Goal: Navigation & Orientation: Understand site structure

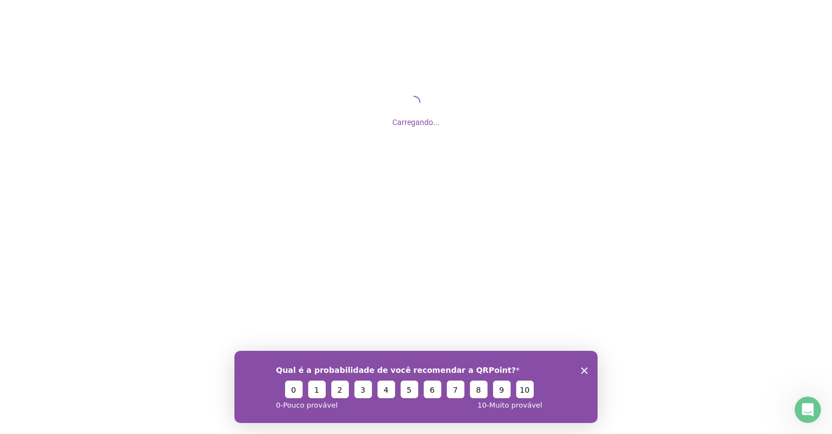
click at [582, 370] on icon "Close survey" at bounding box center [584, 370] width 7 height 7
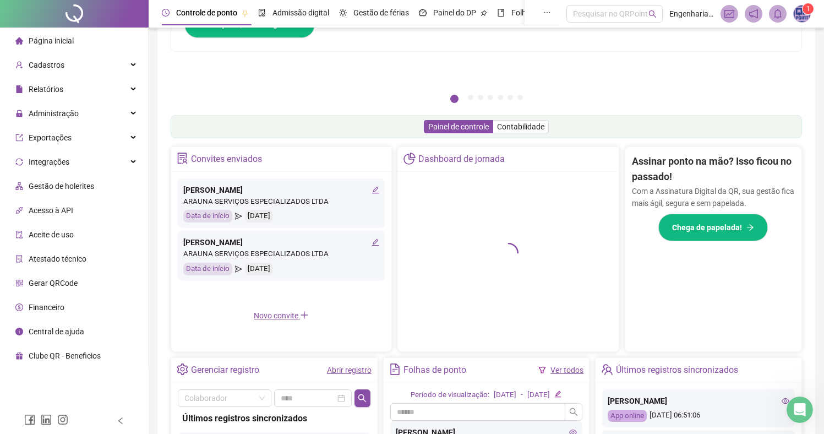
scroll to position [259, 0]
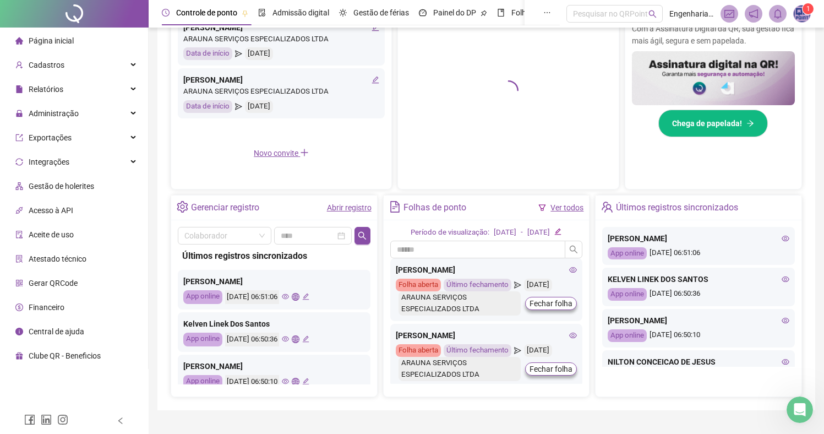
click at [782, 238] on icon "eye" at bounding box center [786, 238] width 8 height 8
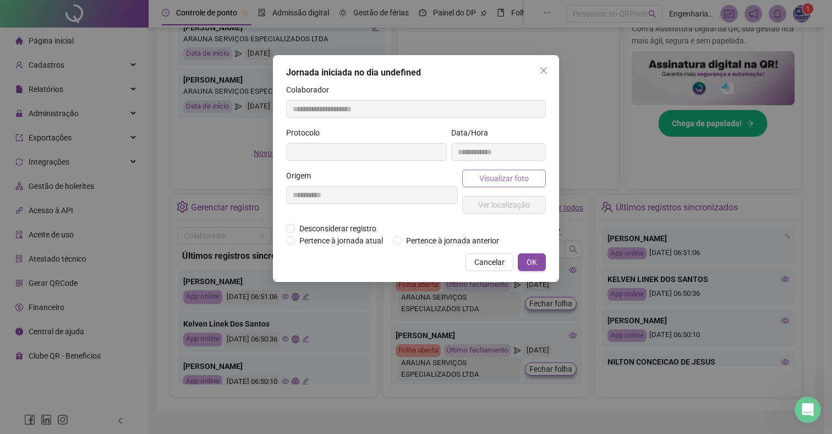
click at [481, 174] on span "Visualizar foto" at bounding box center [504, 178] width 50 height 12
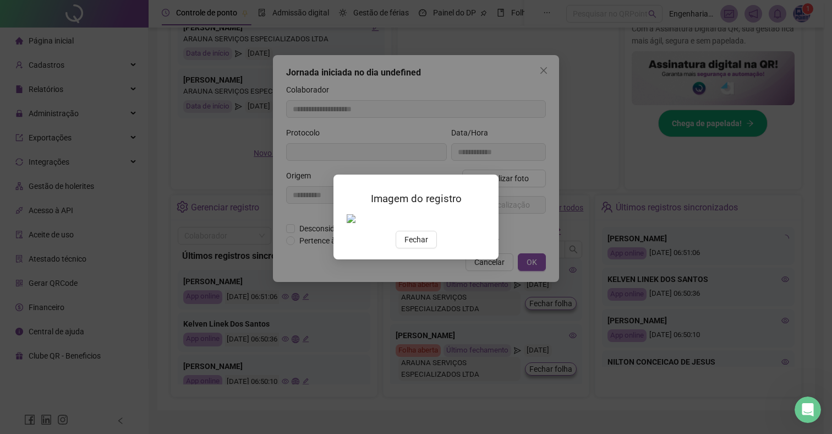
drag, startPoint x: 422, startPoint y: 240, endPoint x: 453, endPoint y: 244, distance: 31.6
click at [422, 240] on span "Fechar" at bounding box center [417, 239] width 24 height 12
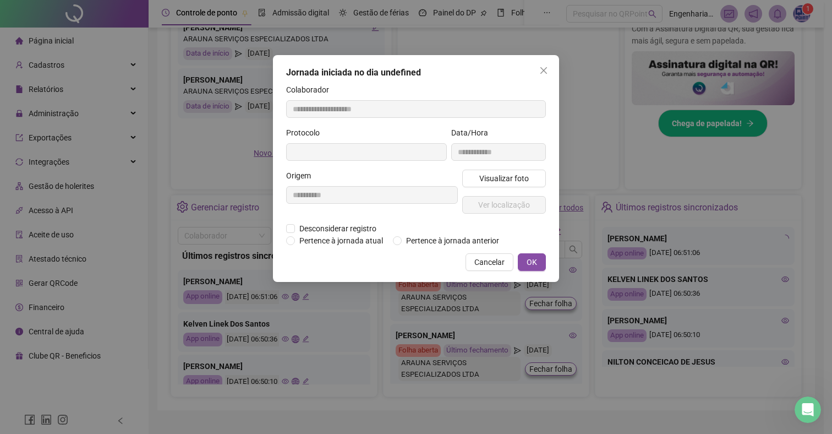
type input "**********"
click at [495, 181] on span "Visualizar foto" at bounding box center [504, 178] width 50 height 12
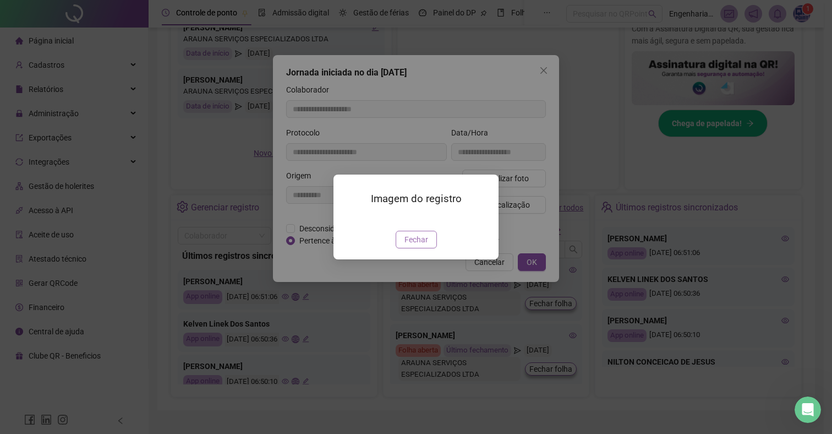
click at [406, 245] on span "Fechar" at bounding box center [417, 239] width 24 height 12
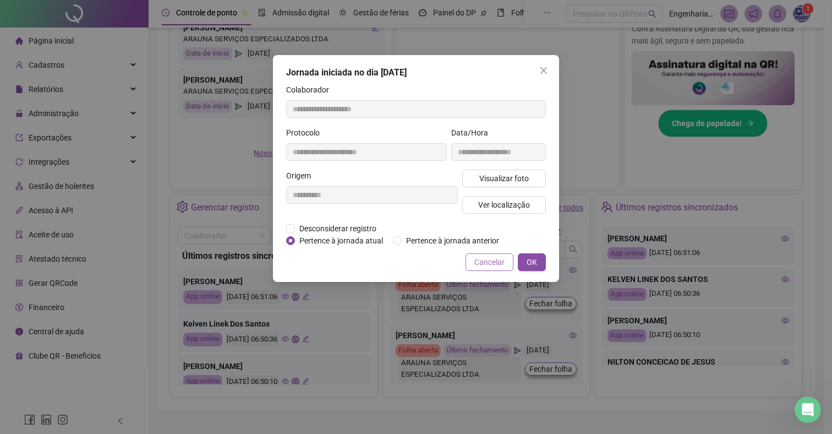
click at [482, 268] on span "Cancelar" at bounding box center [489, 262] width 30 height 12
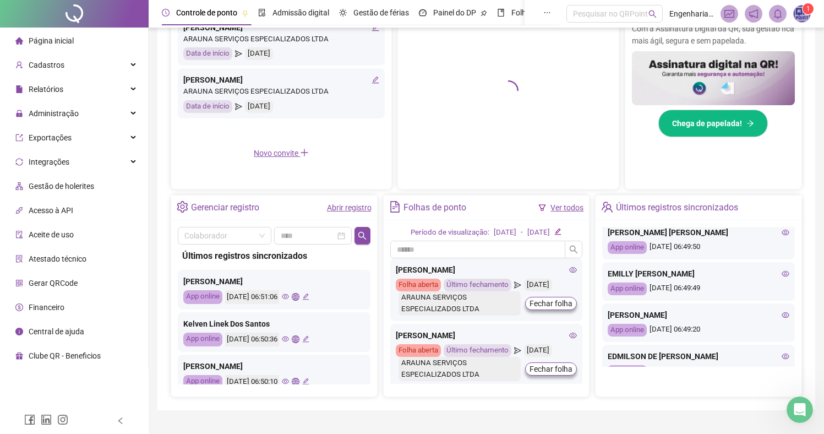
scroll to position [189, 0]
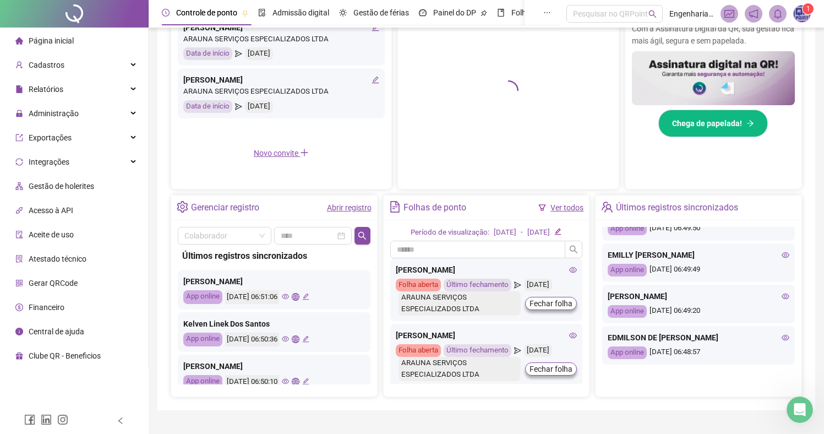
click at [782, 259] on icon "eye" at bounding box center [786, 255] width 8 height 8
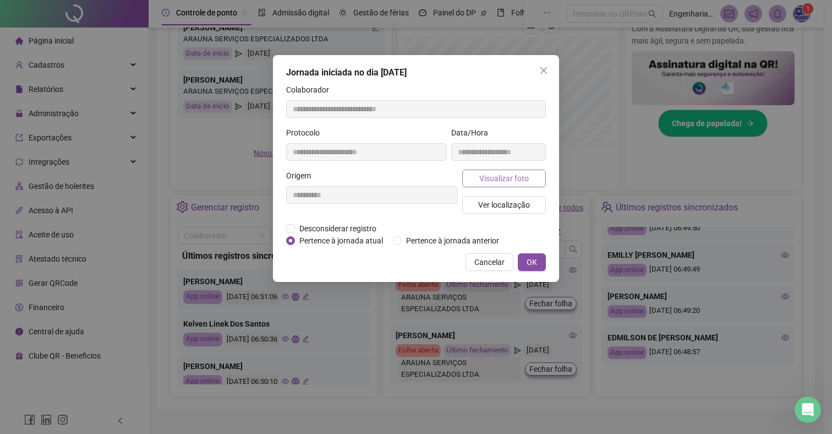
click at [515, 182] on span "Visualizar foto" at bounding box center [504, 178] width 50 height 12
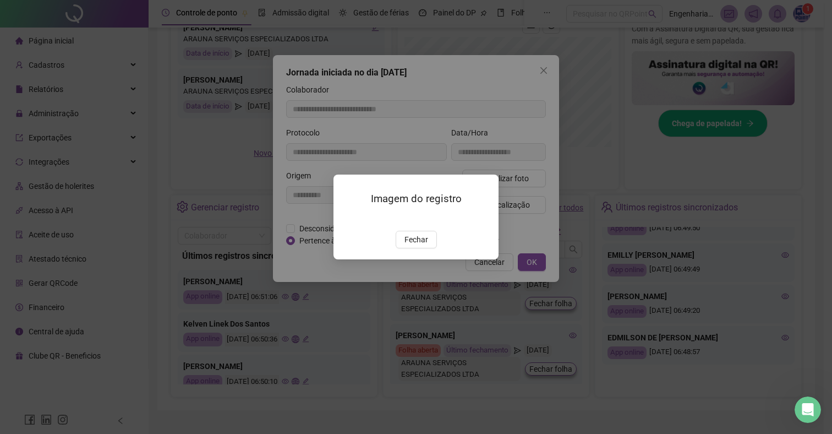
click at [415, 245] on span "Fechar" at bounding box center [417, 239] width 24 height 12
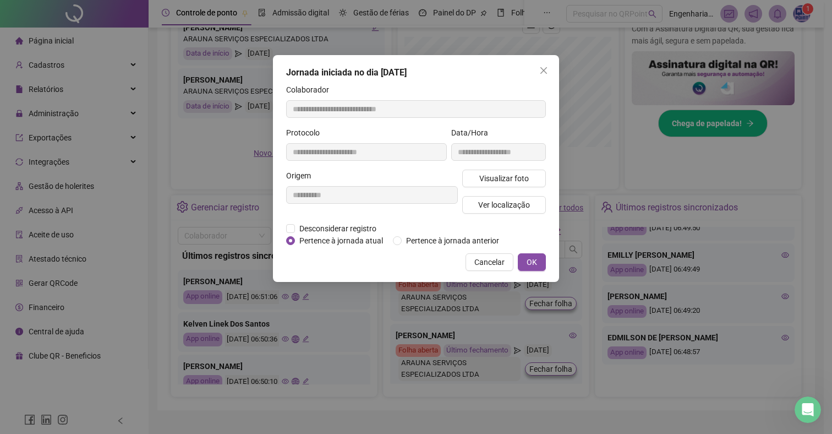
click at [492, 268] on span "Cancelar" at bounding box center [489, 262] width 30 height 12
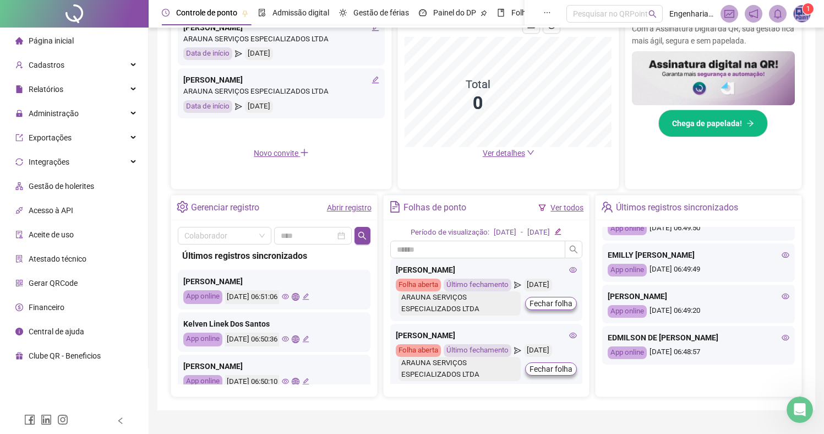
click at [782, 300] on icon "eye" at bounding box center [786, 296] width 8 height 8
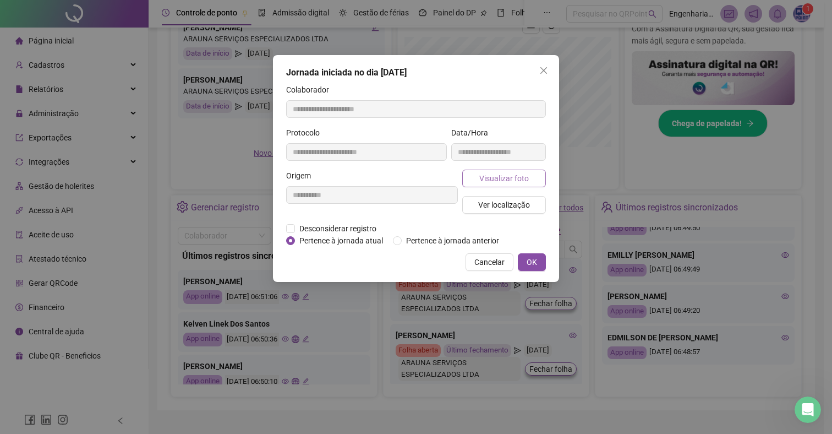
click at [497, 174] on span "Visualizar foto" at bounding box center [504, 178] width 50 height 12
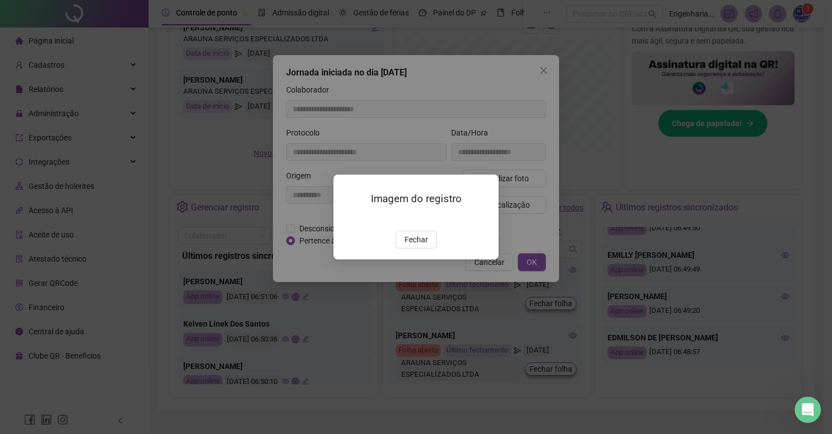
drag, startPoint x: 416, startPoint y: 299, endPoint x: 467, endPoint y: 280, distance: 54.2
click at [416, 245] on span "Fechar" at bounding box center [417, 239] width 24 height 12
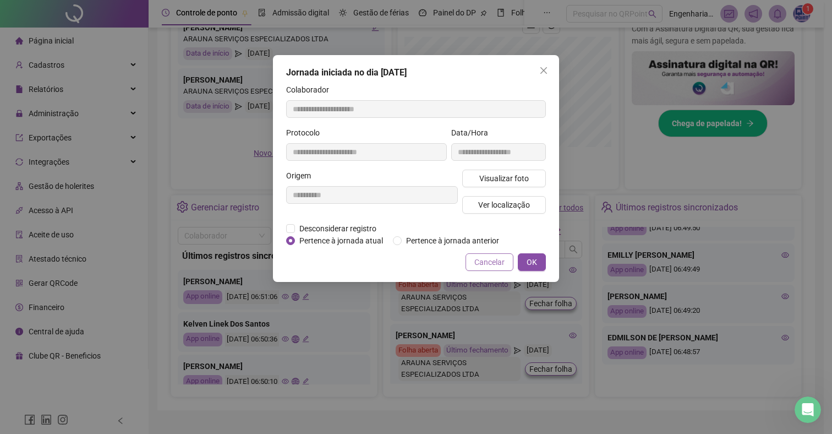
click at [479, 268] on span "Cancelar" at bounding box center [489, 262] width 30 height 12
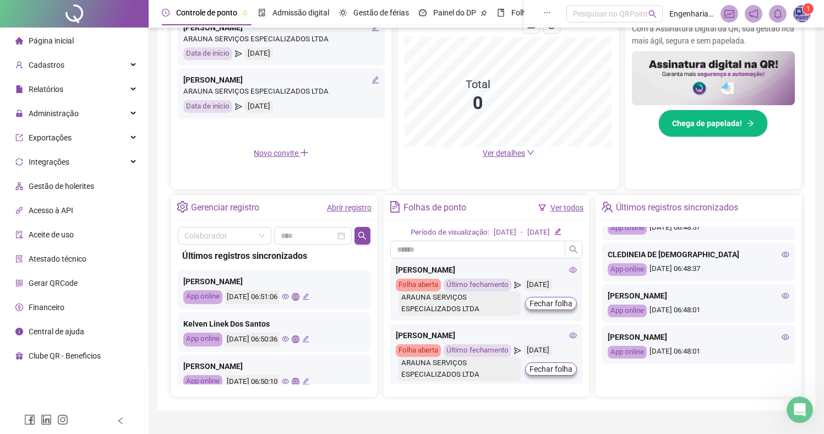
scroll to position [316, 0]
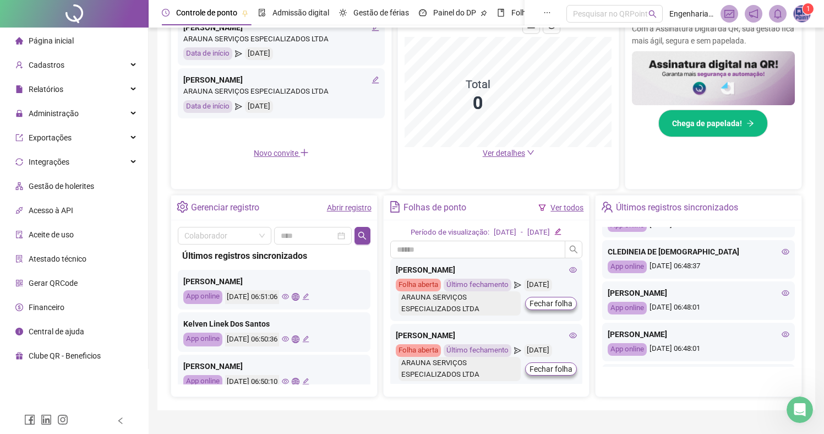
click at [780, 302] on div "CATHARINA DE OLIVEIRA DANTAS App online 19/08/2025 06:48:01" at bounding box center [698, 300] width 193 height 39
click at [782, 297] on icon "eye" at bounding box center [786, 293] width 8 height 8
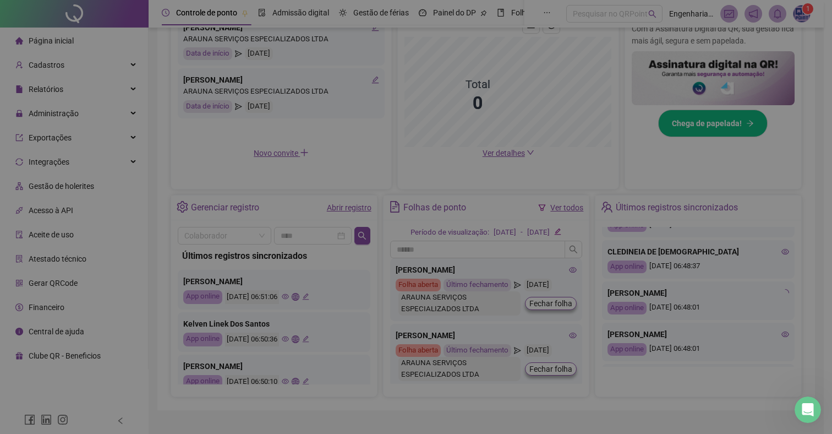
type input "**********"
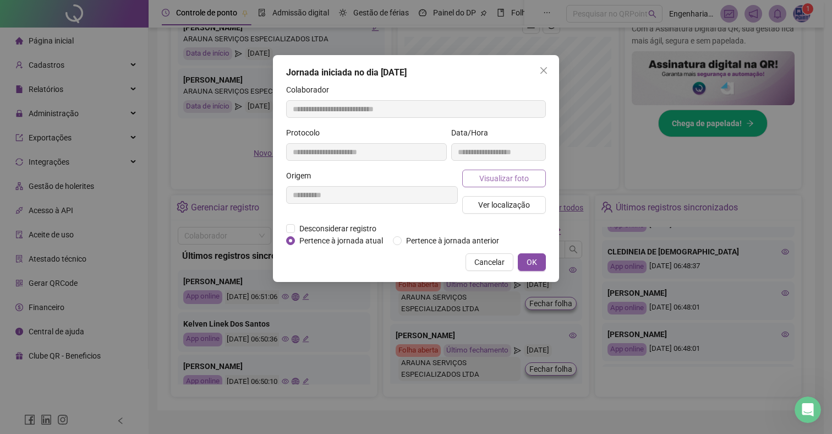
click at [488, 173] on span "Visualizar foto" at bounding box center [504, 178] width 50 height 12
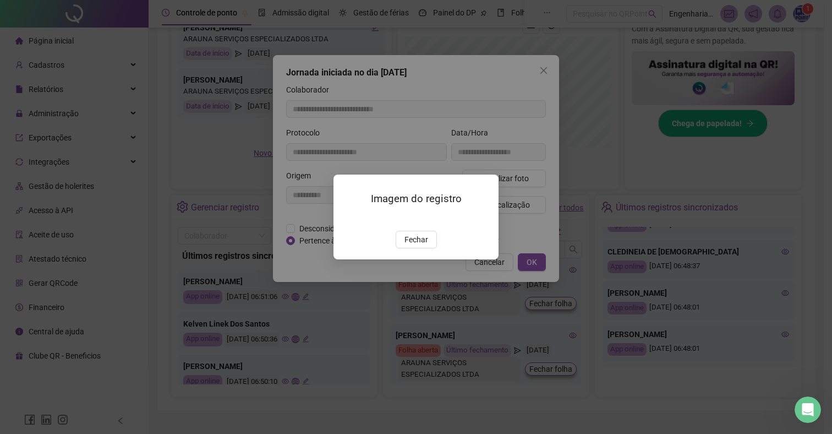
click at [415, 245] on span "Fechar" at bounding box center [417, 239] width 24 height 12
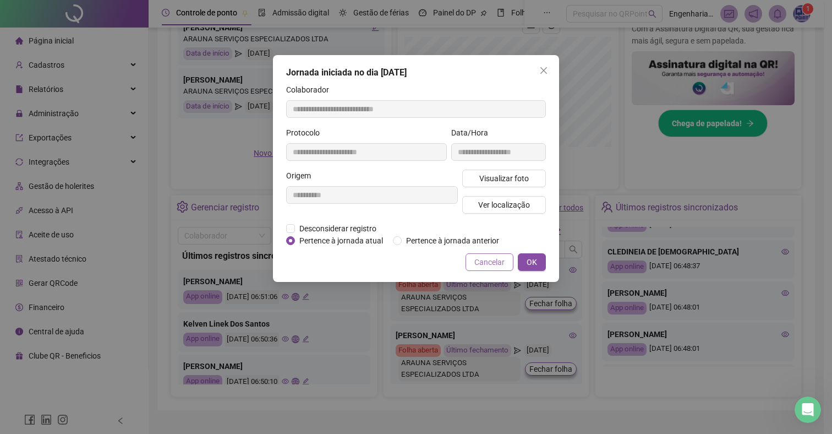
click at [494, 268] on span "Cancelar" at bounding box center [489, 262] width 30 height 12
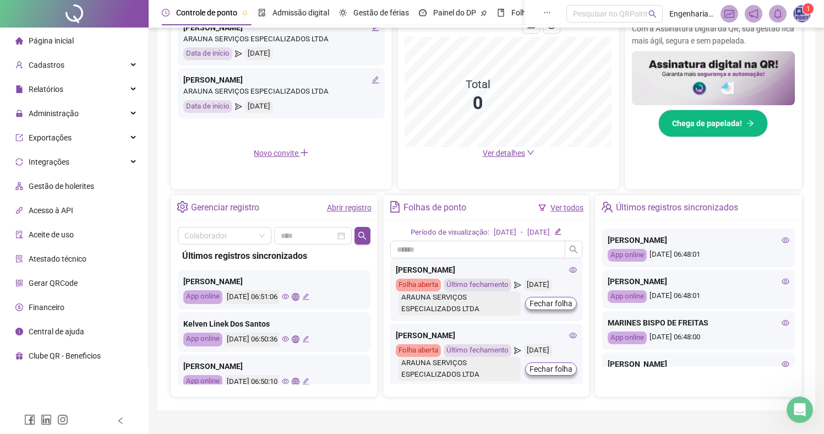
scroll to position [370, 0]
click at [782, 284] on icon "eye" at bounding box center [786, 280] width 8 height 8
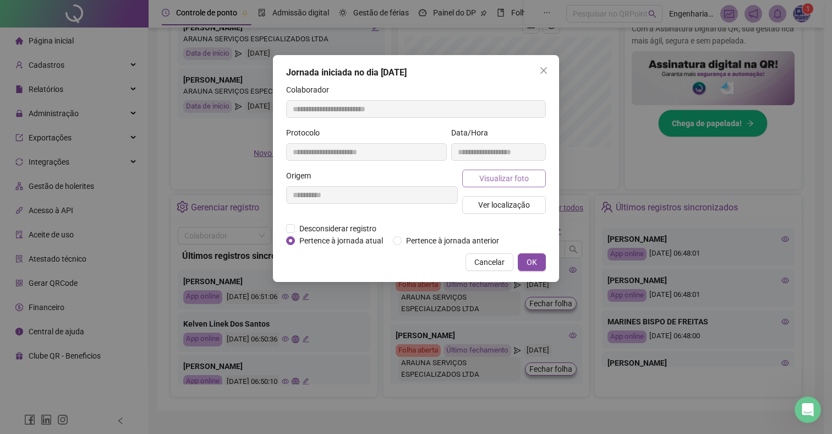
click at [506, 176] on span "Visualizar foto" at bounding box center [504, 178] width 50 height 12
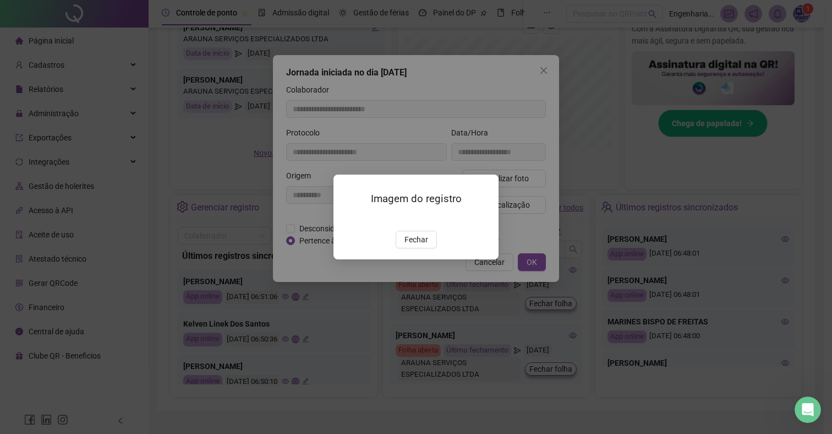
click at [408, 245] on span "Fechar" at bounding box center [417, 239] width 24 height 12
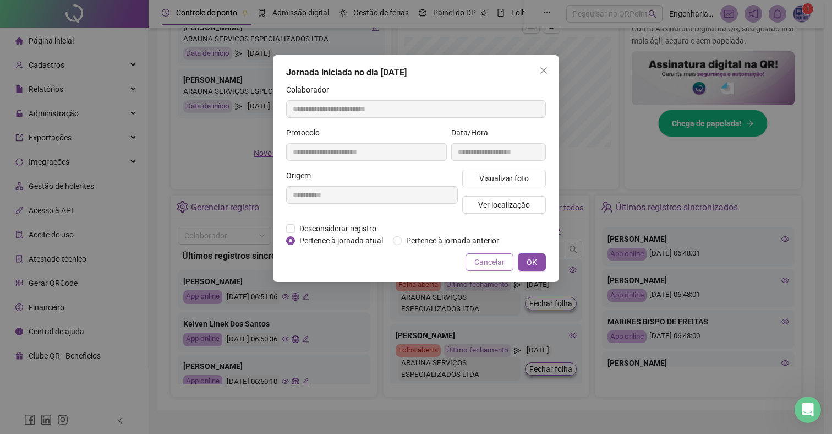
click at [476, 268] on span "Cancelar" at bounding box center [489, 262] width 30 height 12
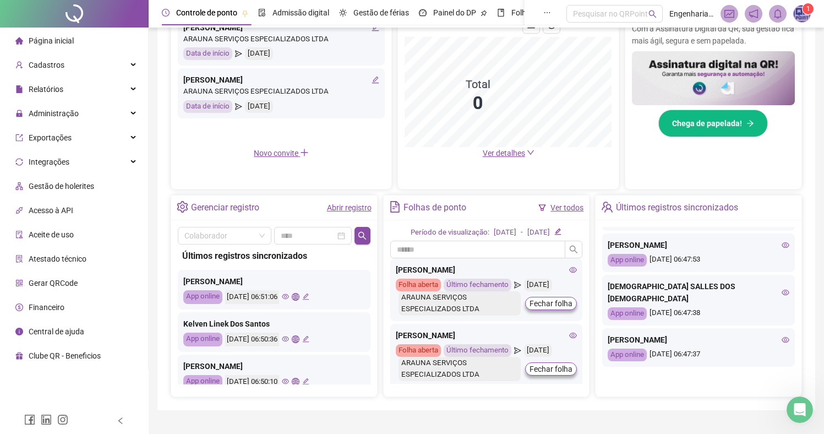
scroll to position [282, 0]
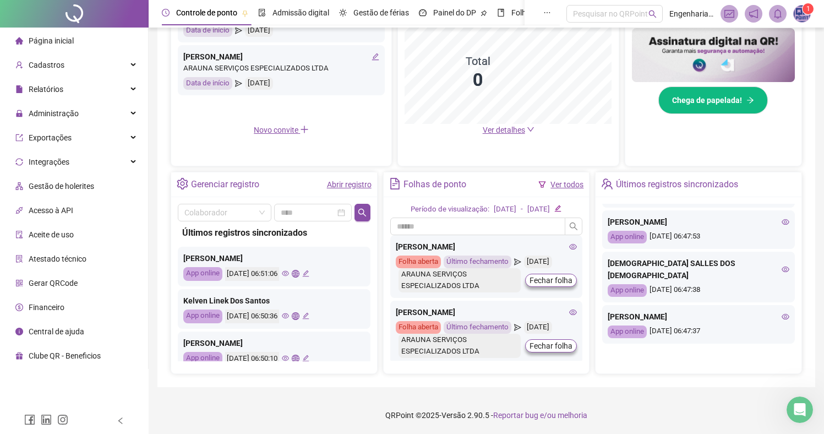
click at [782, 315] on icon "eye" at bounding box center [786, 317] width 8 height 8
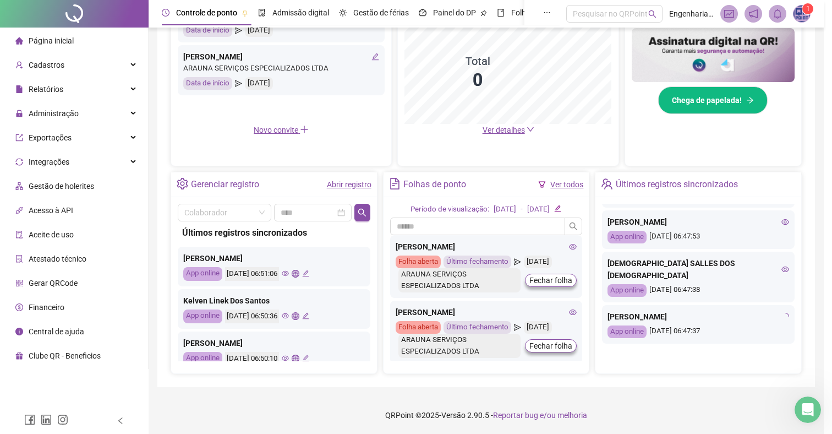
type input "**********"
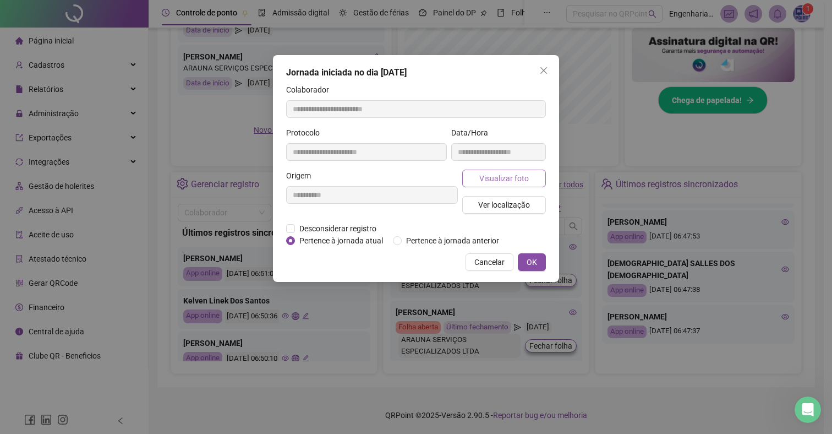
click at [502, 181] on span "Visualizar foto" at bounding box center [504, 178] width 50 height 12
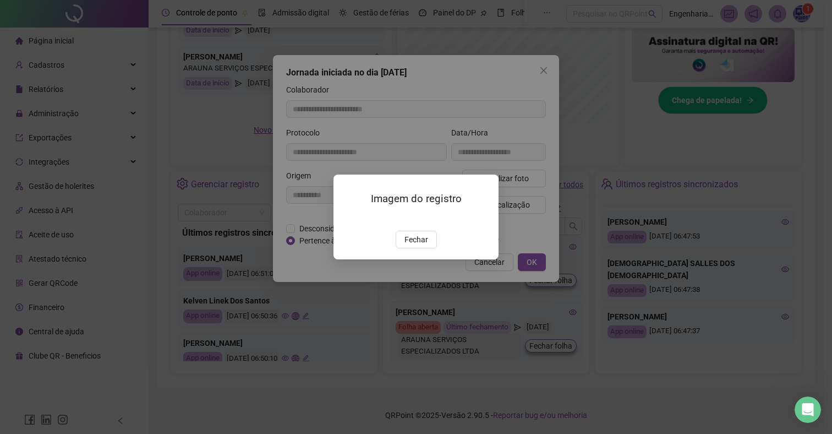
drag, startPoint x: 413, startPoint y: 305, endPoint x: 465, endPoint y: 285, distance: 55.6
click at [413, 245] on span "Fechar" at bounding box center [417, 239] width 24 height 12
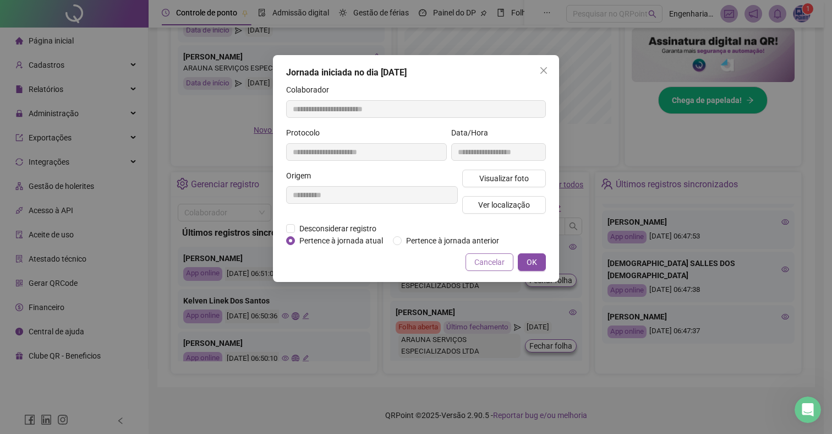
click at [482, 268] on span "Cancelar" at bounding box center [489, 262] width 30 height 12
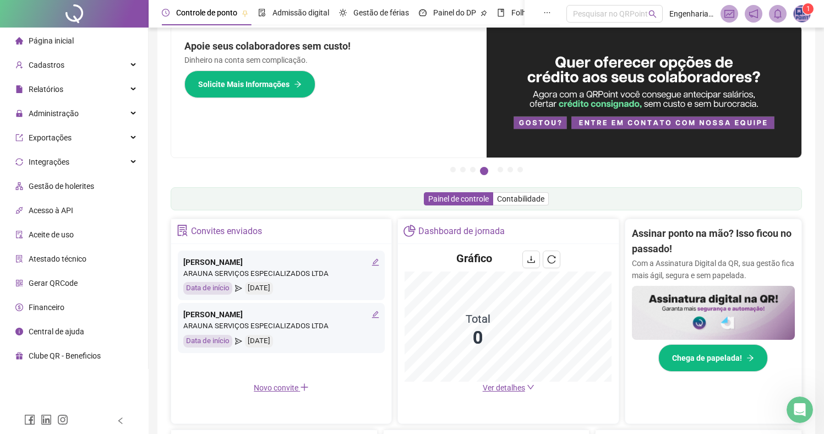
scroll to position [12, 0]
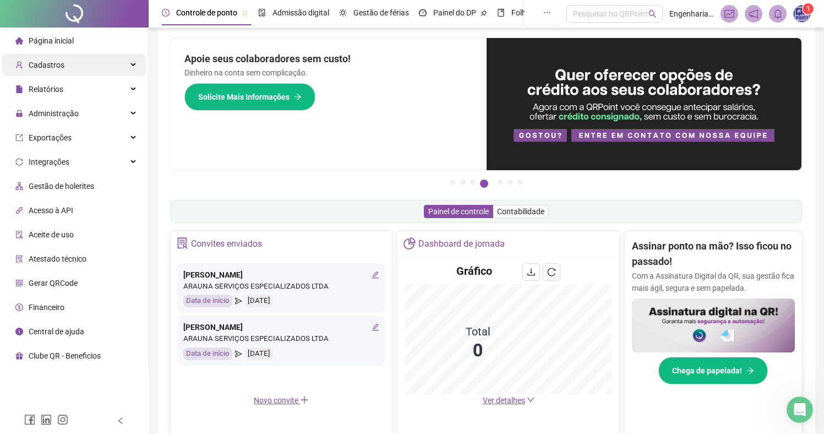
click at [75, 69] on div "Cadastros" at bounding box center [74, 65] width 144 height 22
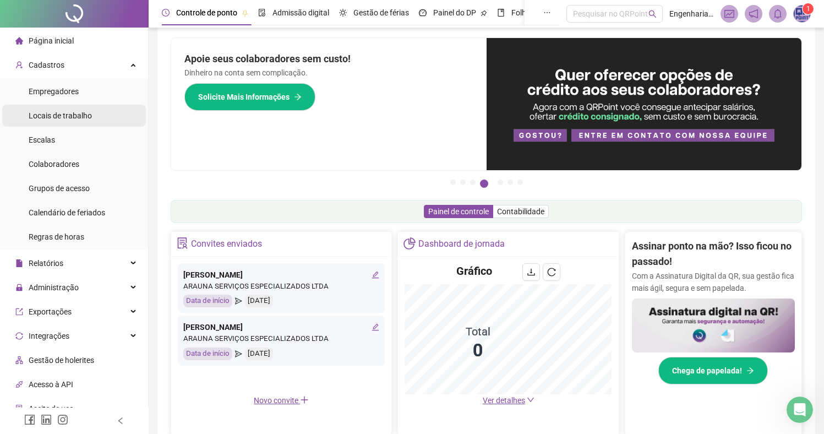
click at [60, 89] on span "Empregadores" at bounding box center [54, 91] width 50 height 9
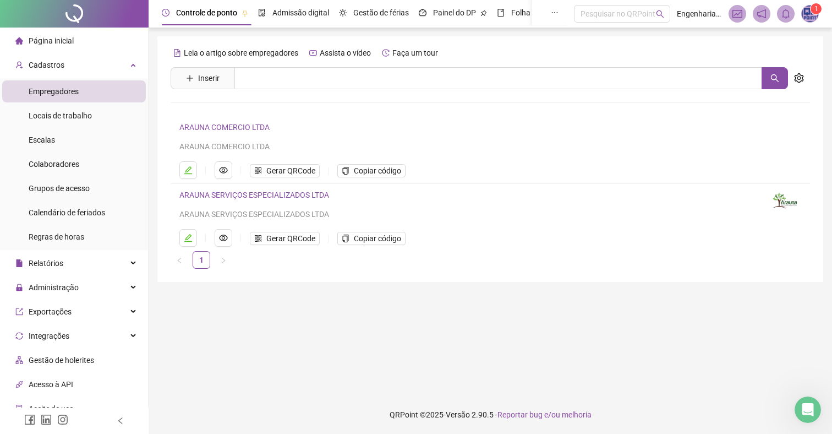
drag, startPoint x: 73, startPoint y: 45, endPoint x: 286, endPoint y: 34, distance: 213.3
click at [73, 45] on div "Página inicial" at bounding box center [44, 41] width 58 height 22
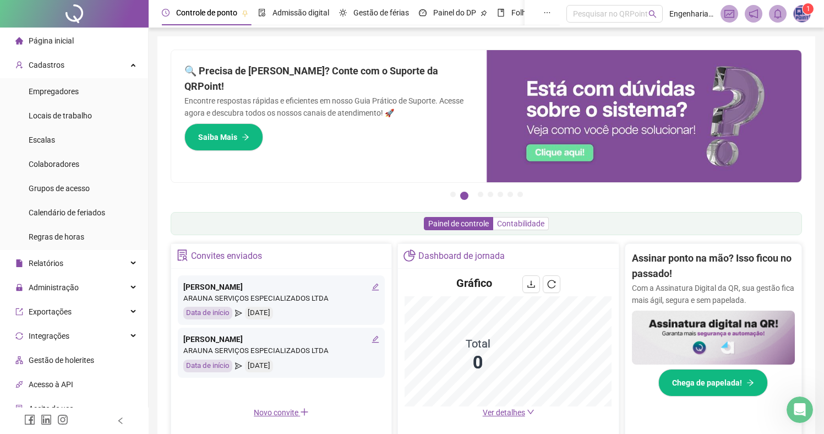
click at [515, 225] on span "Contabilidade" at bounding box center [520, 223] width 47 height 9
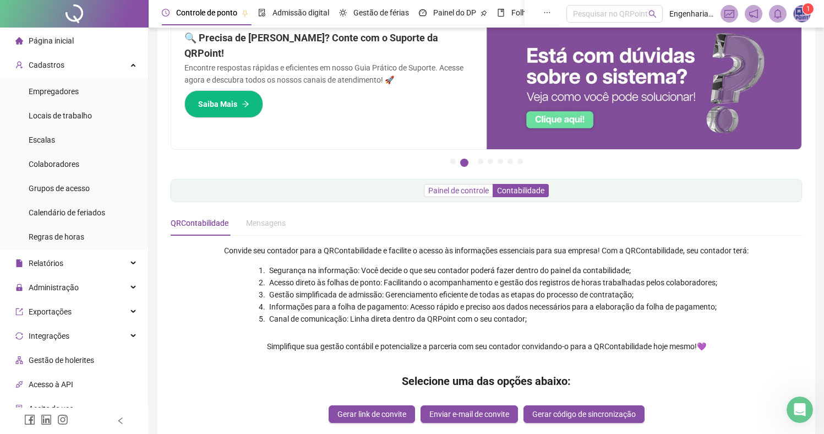
scroll to position [32, 0]
click at [469, 191] on span "Painel de controle" at bounding box center [458, 191] width 61 height 9
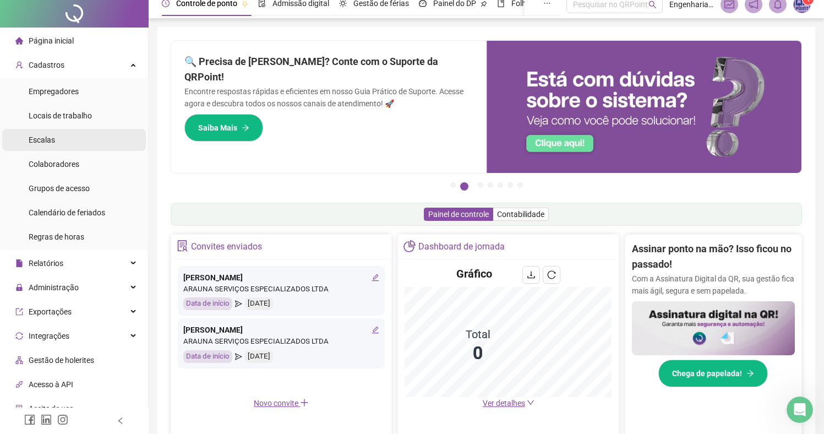
scroll to position [10, 0]
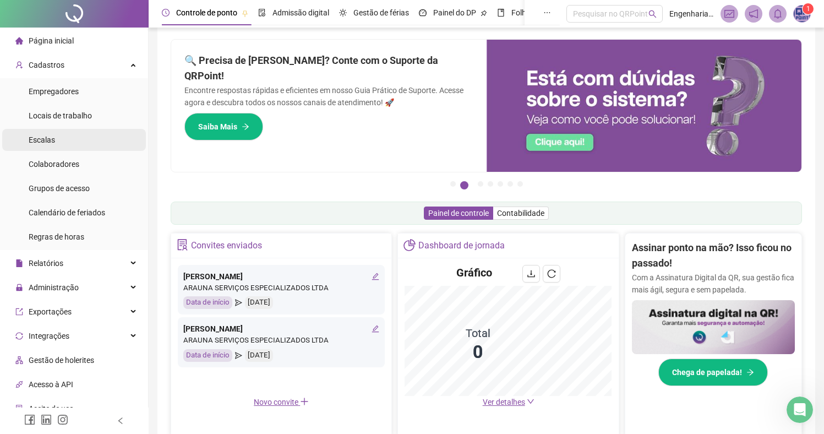
click at [51, 142] on span "Escalas" at bounding box center [42, 139] width 26 height 9
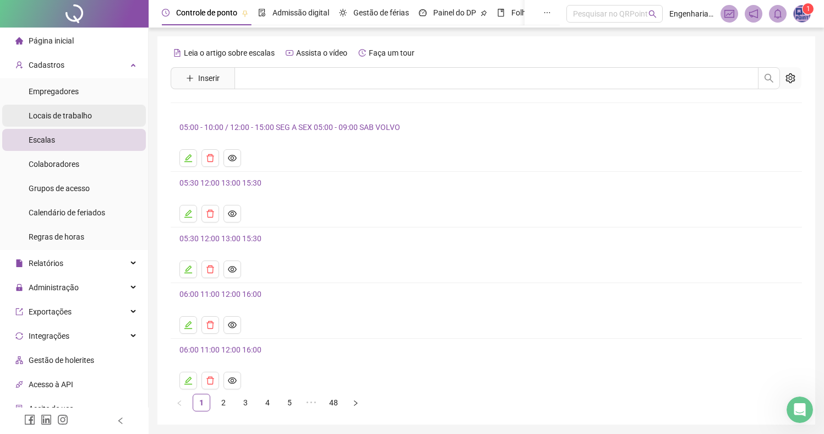
drag, startPoint x: 76, startPoint y: 94, endPoint x: 70, endPoint y: 105, distance: 13.0
click at [76, 94] on span "Empregadores" at bounding box center [54, 91] width 50 height 9
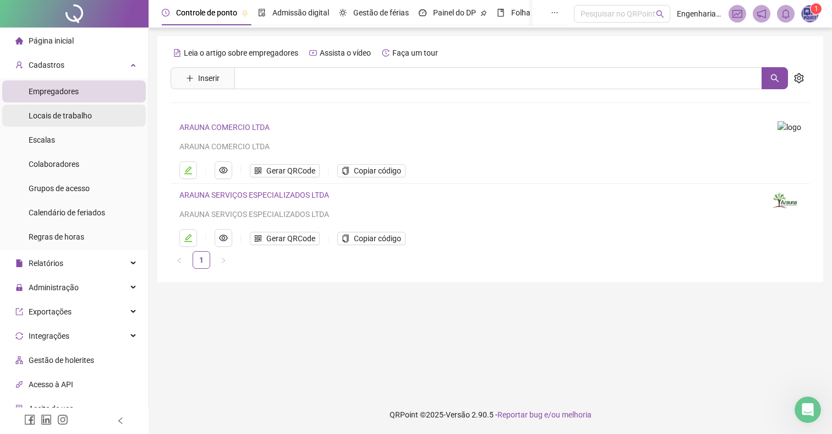
click at [73, 114] on span "Locais de trabalho" at bounding box center [60, 115] width 63 height 9
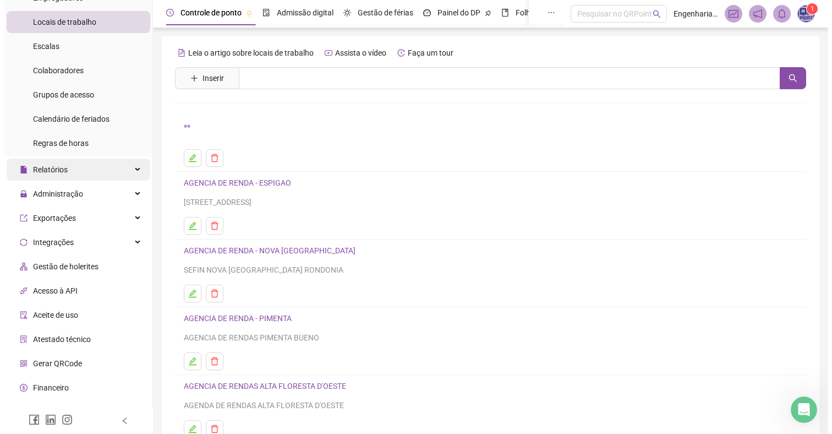
scroll to position [109, 0]
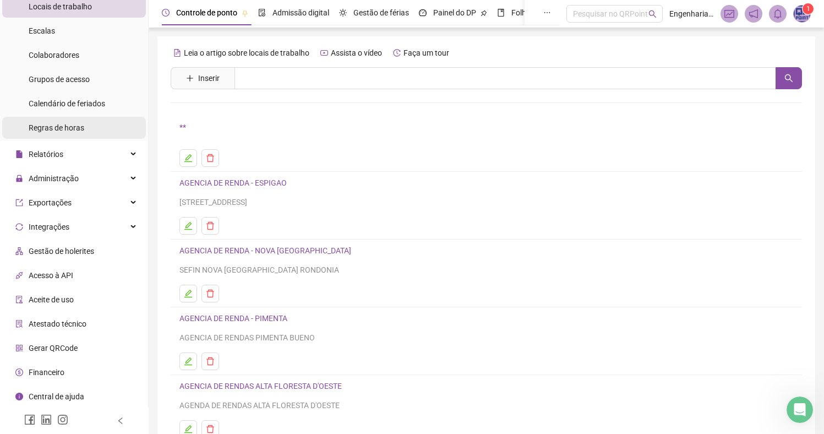
click at [84, 119] on div "Regras de horas" at bounding box center [57, 128] width 56 height 22
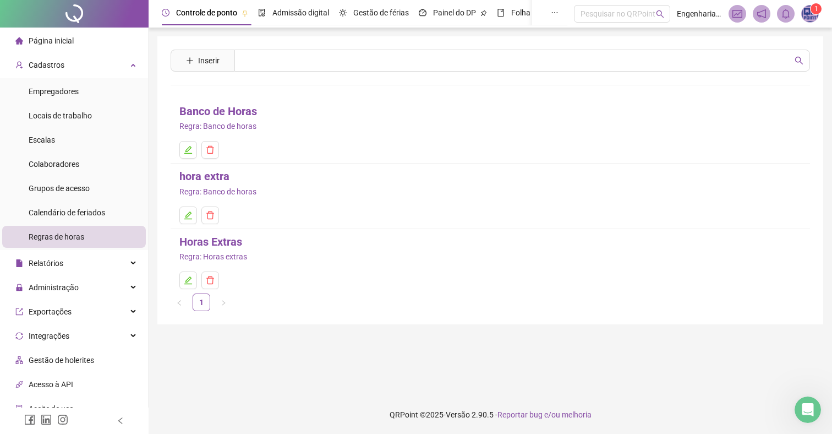
click at [79, 44] on li "Página inicial" at bounding box center [74, 41] width 144 height 22
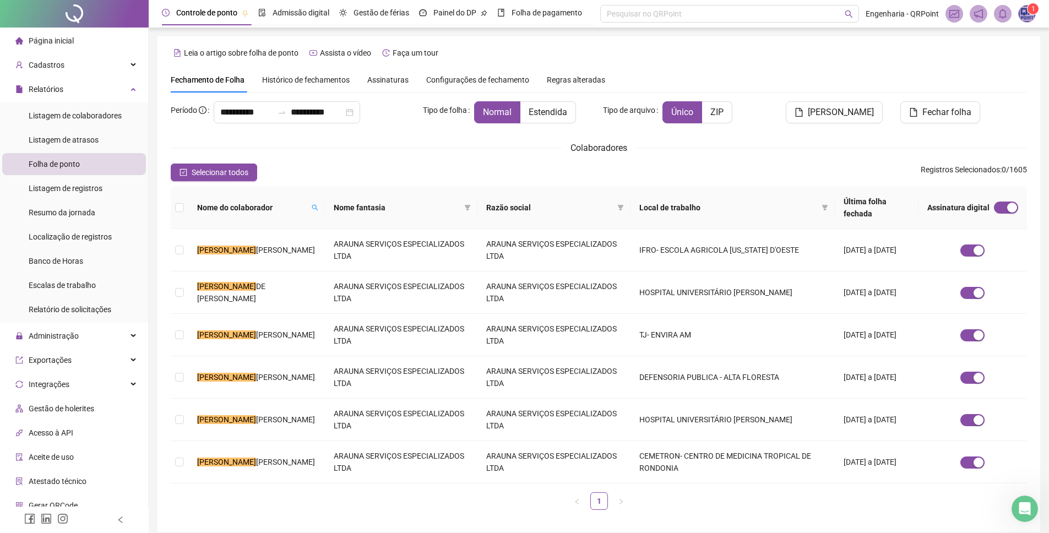
click at [345, 78] on span "Histórico de fechamentos" at bounding box center [306, 79] width 88 height 9
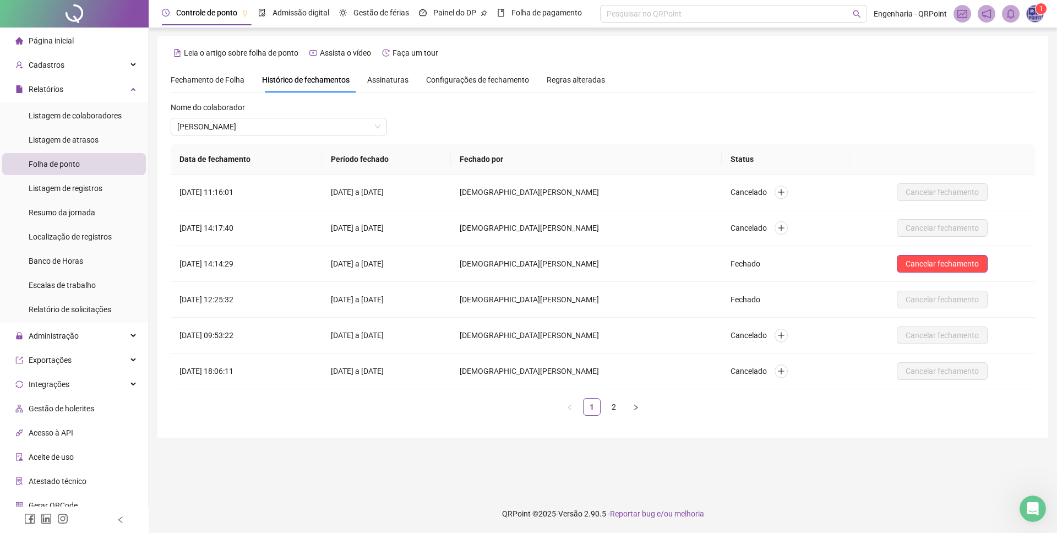
click at [403, 84] on span "Assinaturas" at bounding box center [387, 80] width 41 height 8
